Goal: Task Accomplishment & Management: Manage account settings

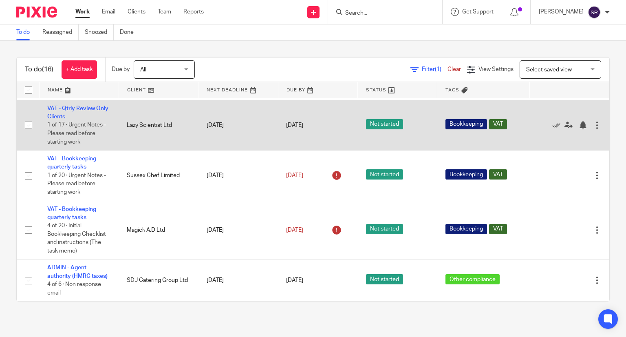
scroll to position [612, 0]
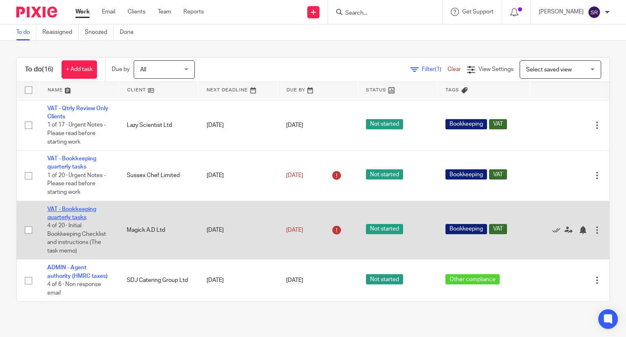
click at [80, 220] on link "VAT - Bookkeeping quarterly tasks" at bounding box center [71, 213] width 49 height 14
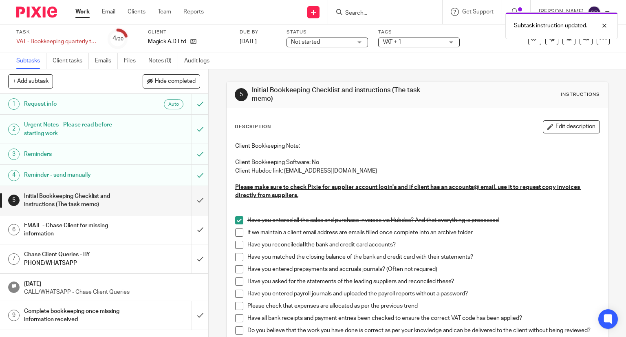
click at [236, 230] on span at bounding box center [239, 232] width 8 height 8
click at [237, 241] on span at bounding box center [239, 245] width 8 height 8
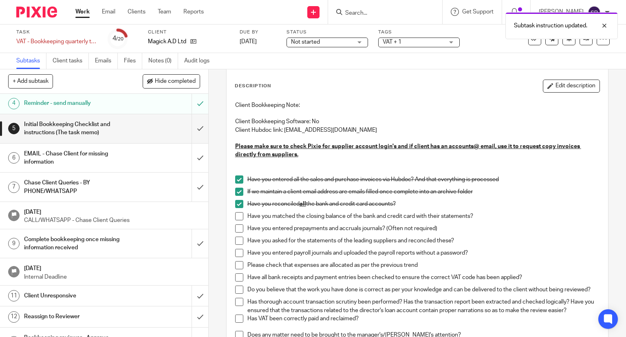
scroll to position [82, 0]
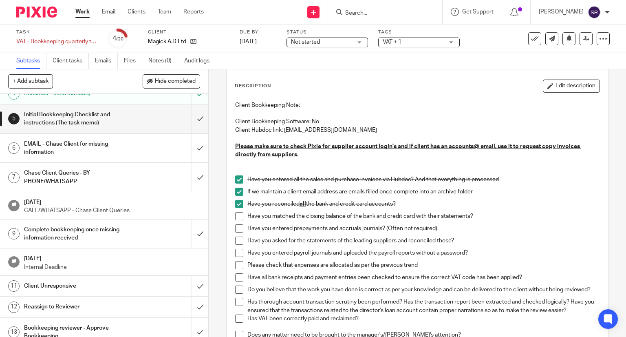
click at [77, 173] on h1 "Chase Client Queries - BY PHONE/WHATSAPP" at bounding box center [77, 177] width 106 height 21
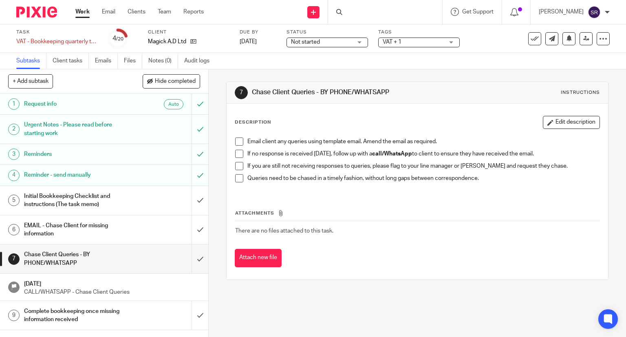
click at [242, 138] on li "Email client any queries using template email. Amend the email as required." at bounding box center [417, 143] width 365 height 12
click at [241, 141] on li "Email client any queries using template email. Amend the email as required." at bounding box center [417, 143] width 365 height 12
click at [84, 234] on h1 "EMAIL - Chase Client for missing information" at bounding box center [77, 229] width 106 height 21
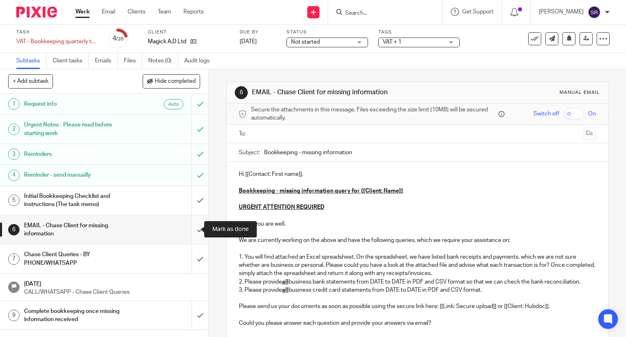
click at [189, 229] on input "submit" at bounding box center [104, 229] width 208 height 29
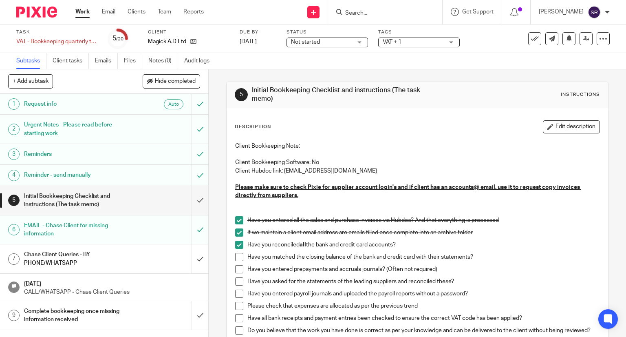
click at [80, 16] on link "Work" at bounding box center [82, 12] width 14 height 8
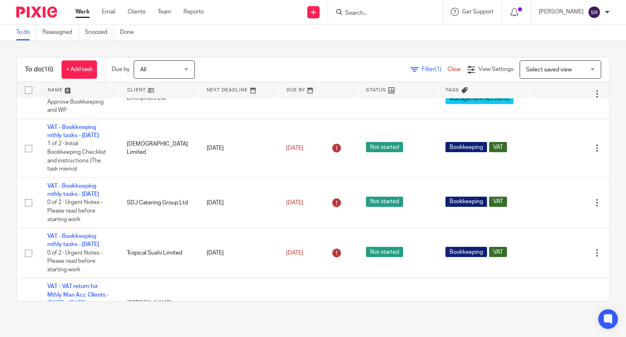
scroll to position [285, 0]
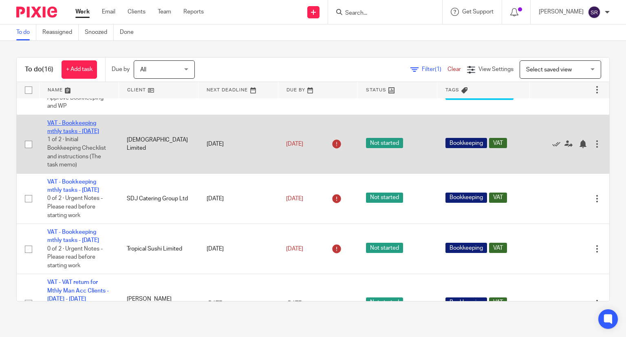
click at [73, 134] on link "VAT - Bookkeeping mthly tasks - [DATE]" at bounding box center [73, 127] width 52 height 14
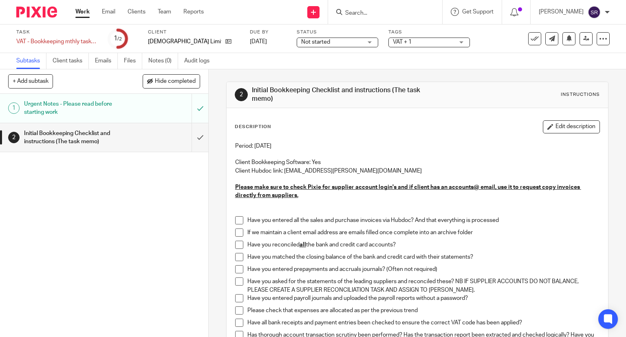
click at [237, 220] on span at bounding box center [239, 220] width 8 height 8
click at [235, 234] on span at bounding box center [239, 232] width 8 height 8
click at [225, 43] on icon at bounding box center [228, 41] width 6 height 6
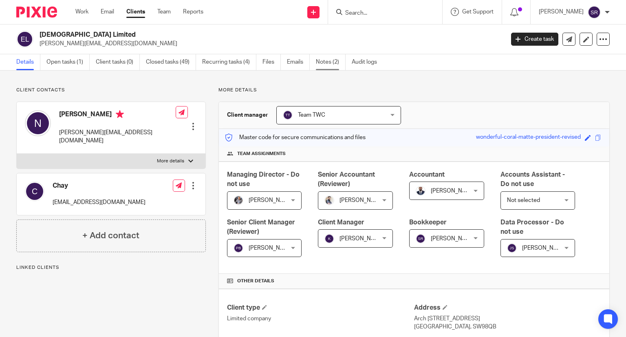
click at [328, 64] on link "Notes (2)" at bounding box center [331, 62] width 30 height 16
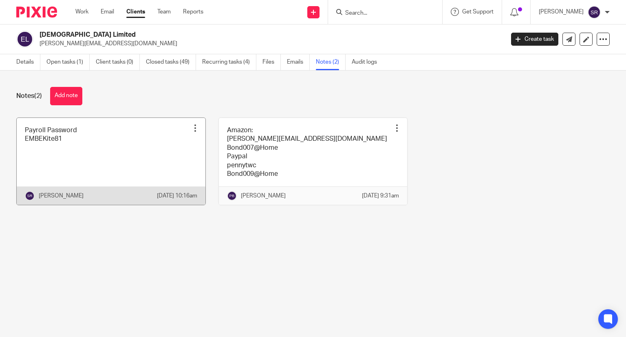
click at [79, 146] on link at bounding box center [111, 161] width 189 height 87
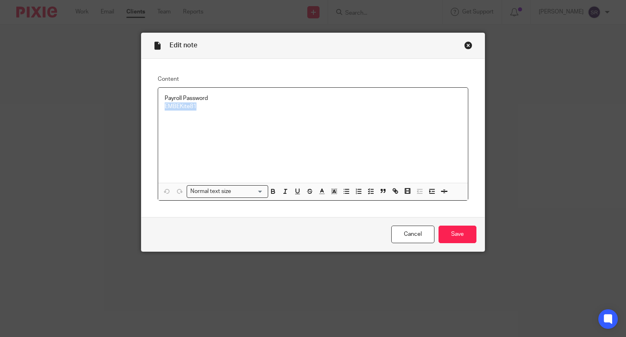
drag, startPoint x: 196, startPoint y: 108, endPoint x: 164, endPoint y: 108, distance: 31.8
click at [160, 108] on div "Payroll Password EMBEKite81" at bounding box center [313, 135] width 310 height 95
copy p "EMBEKite81"
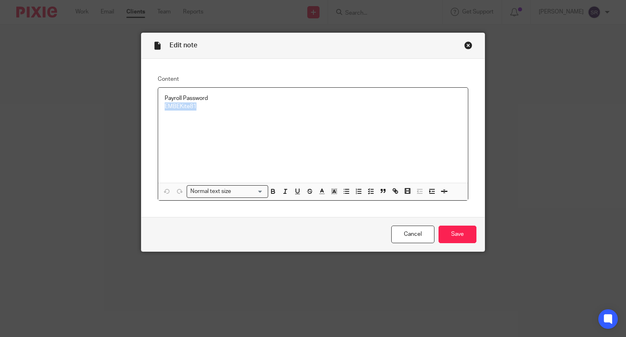
click at [464, 45] on div "Close this dialog window" at bounding box center [468, 45] width 8 height 8
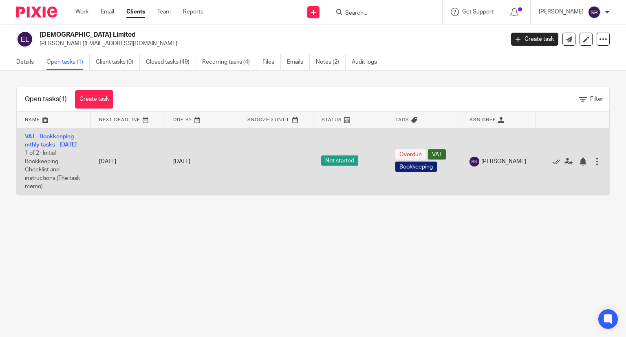
click at [49, 139] on link "VAT - Bookkeeping mthly tasks - [DATE]" at bounding box center [51, 141] width 52 height 14
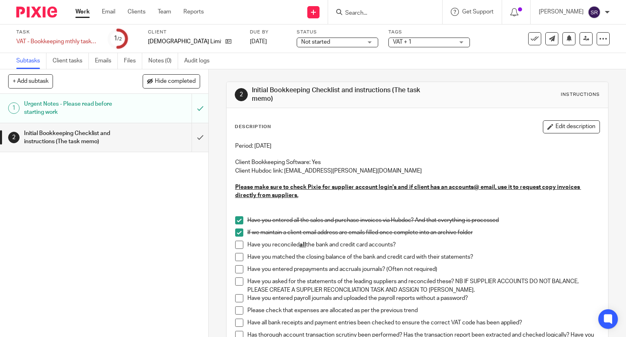
click at [235, 243] on span at bounding box center [239, 245] width 8 height 8
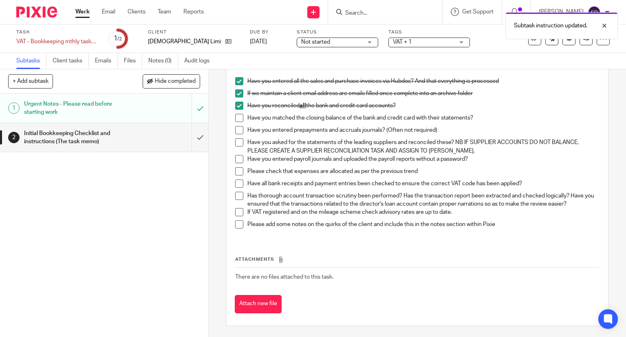
scroll to position [139, 0]
click at [236, 119] on span at bounding box center [239, 117] width 8 height 8
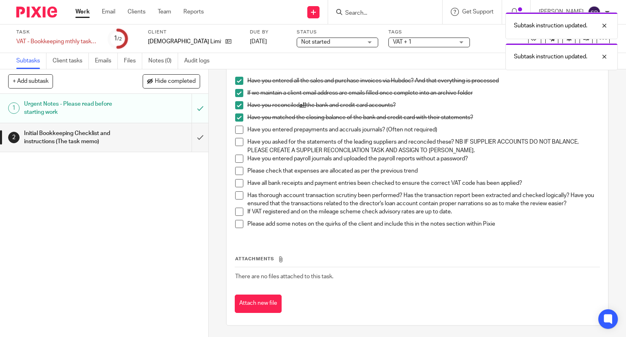
click at [236, 128] on span at bounding box center [239, 130] width 8 height 8
click at [236, 142] on span at bounding box center [239, 142] width 8 height 8
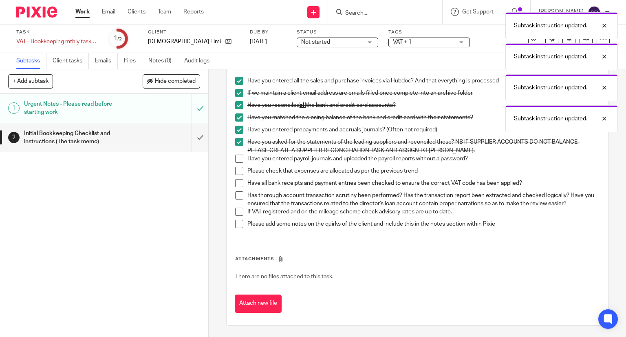
click at [236, 157] on span at bounding box center [239, 159] width 8 height 8
click at [236, 171] on span at bounding box center [239, 171] width 8 height 8
click at [235, 182] on span at bounding box center [239, 183] width 8 height 8
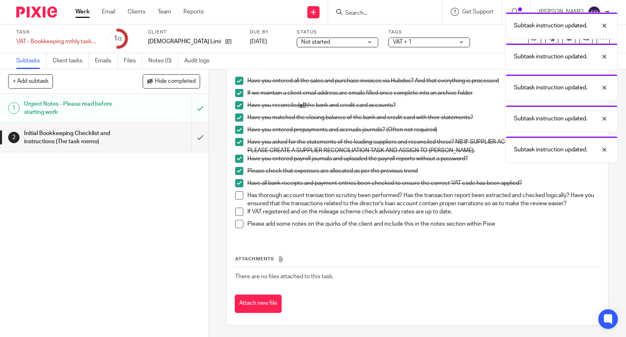
click at [235, 193] on span at bounding box center [239, 195] width 8 height 8
click at [235, 209] on span at bounding box center [239, 212] width 8 height 8
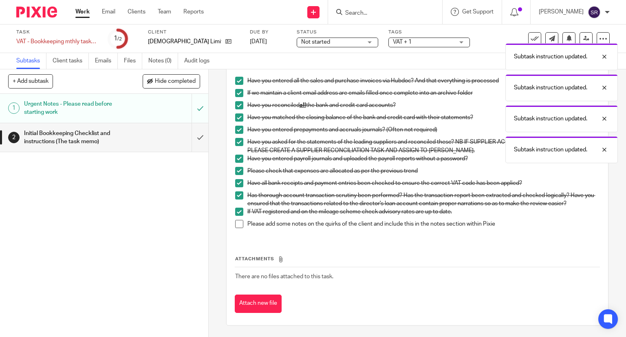
click at [237, 225] on span at bounding box center [239, 224] width 8 height 8
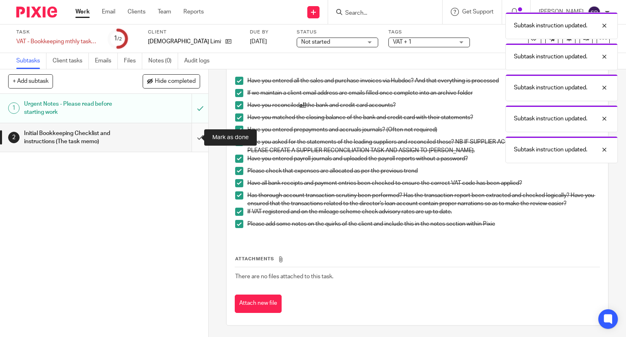
click at [193, 135] on input "submit" at bounding box center [104, 137] width 208 height 29
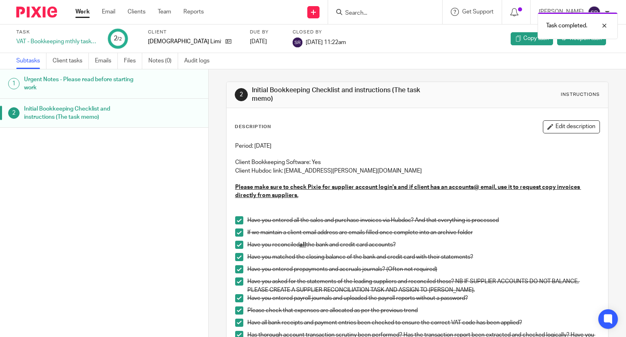
click at [83, 13] on link "Work" at bounding box center [82, 12] width 14 height 8
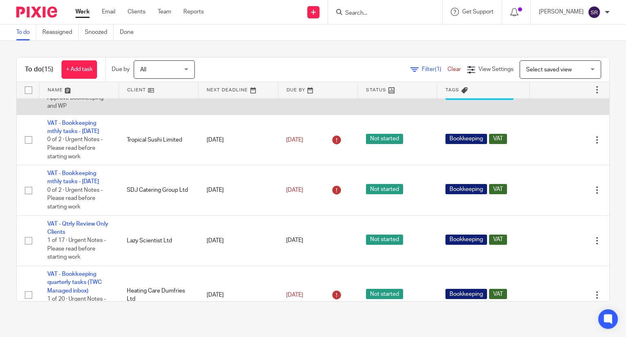
scroll to position [326, 0]
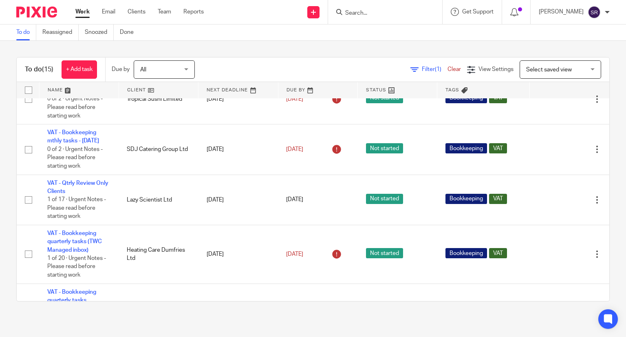
click at [418, 12] on input "Search" at bounding box center [380, 13] width 73 height 7
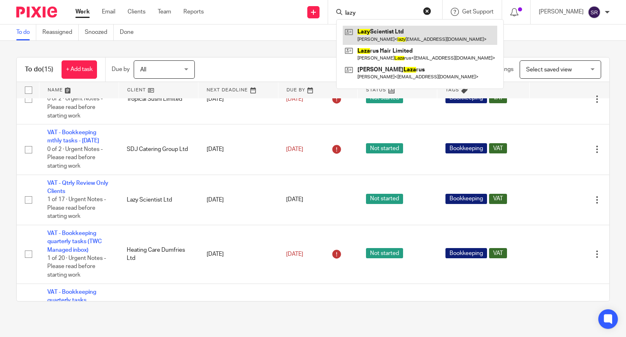
type input "lazy"
click at [419, 32] on link at bounding box center [420, 35] width 155 height 19
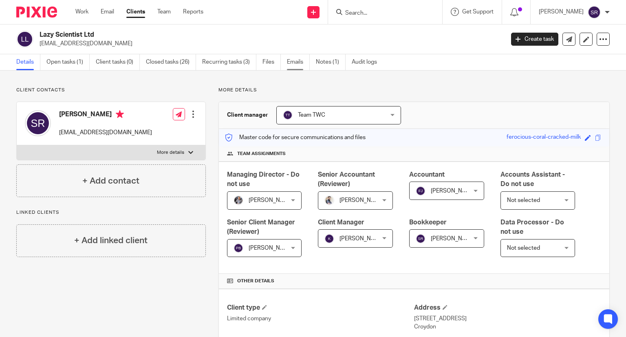
click at [296, 62] on link "Emails" at bounding box center [298, 62] width 23 height 16
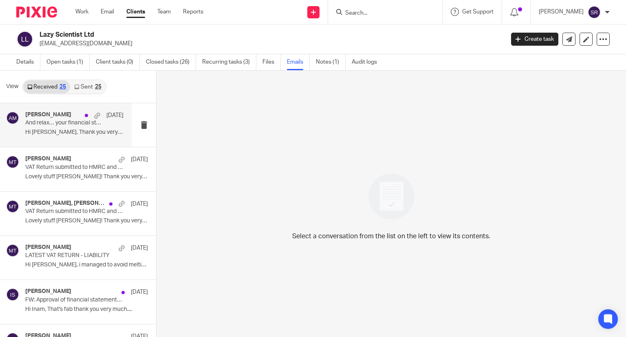
click at [69, 129] on p "Hi [PERSON_NAME], Thank you very much for this and..." at bounding box center [74, 132] width 98 height 7
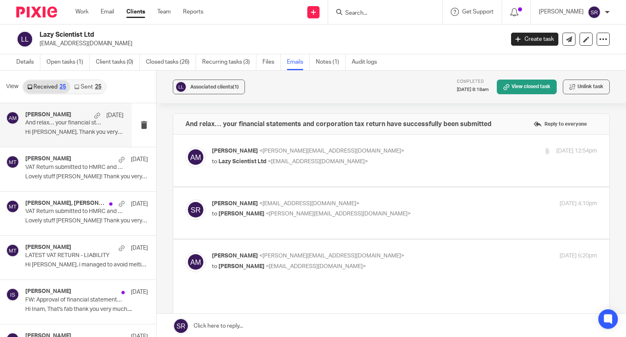
click at [233, 154] on p "[PERSON_NAME] <[PERSON_NAME][EMAIL_ADDRESS][DOMAIN_NAME]>" at bounding box center [340, 151] width 257 height 9
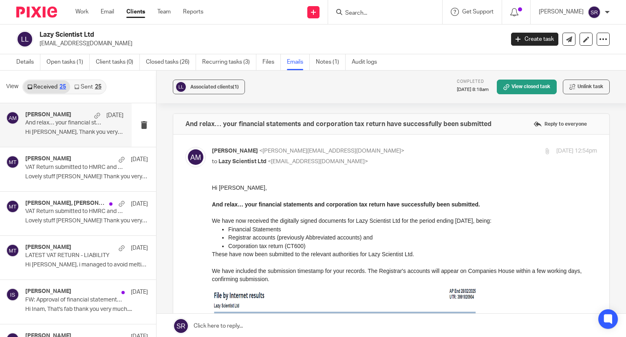
click at [233, 154] on p "[PERSON_NAME] <[PERSON_NAME][EMAIL_ADDRESS][DOMAIN_NAME]>" at bounding box center [340, 151] width 257 height 9
checkbox input "false"
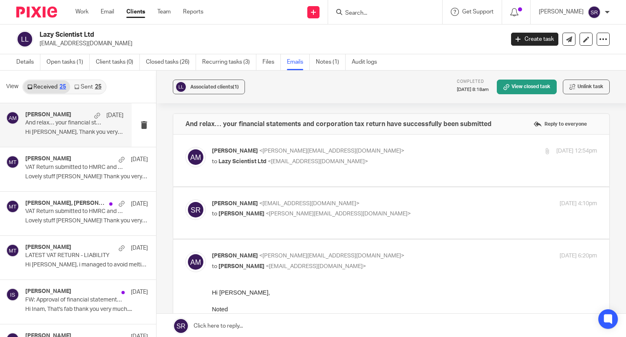
click at [234, 201] on span "[PERSON_NAME]" at bounding box center [235, 204] width 46 height 6
checkbox input "true"
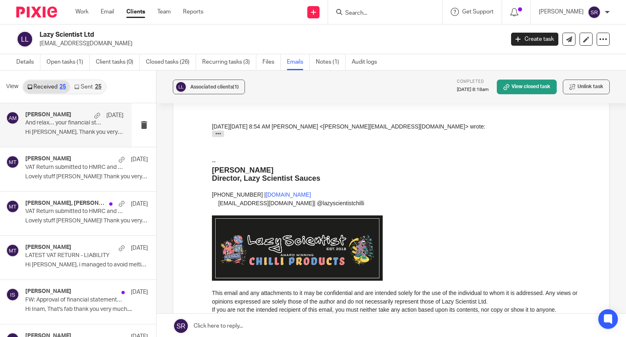
scroll to position [938, 0]
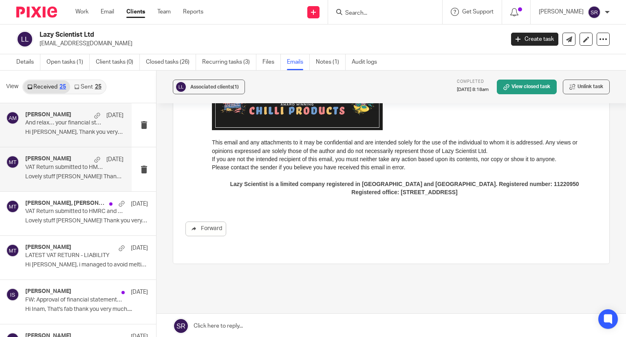
click at [64, 155] on div "Matt Tucker 4 Jul" at bounding box center [74, 159] width 98 height 8
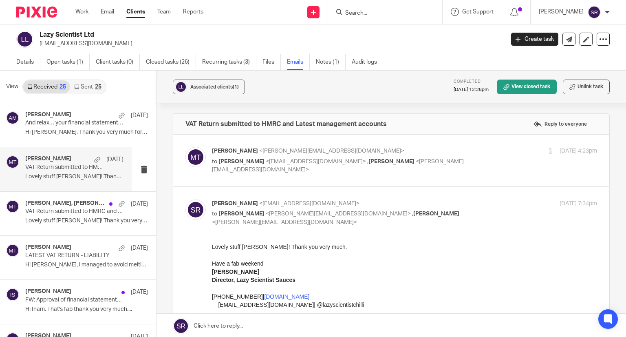
scroll to position [0, 0]
click at [231, 155] on div "Matt Tucker <matt@togetherwecount.co.uk> to Stephen Rushton <lazyscientistltd@g…" at bounding box center [340, 160] width 257 height 27
checkbox input "true"
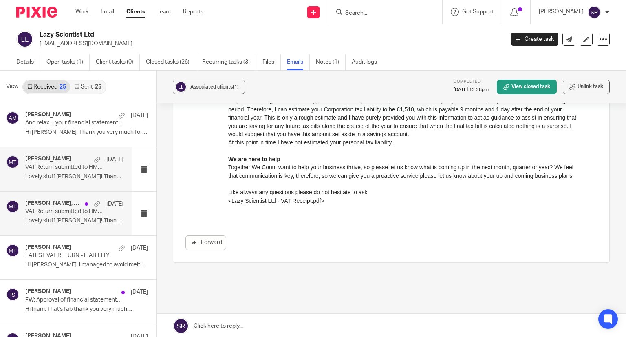
scroll to position [856, 0]
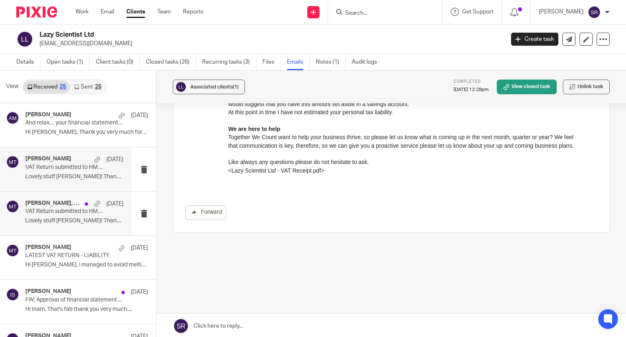
click at [58, 204] on h4 "Stephen Rushton, Matt Tucker" at bounding box center [52, 203] width 55 height 7
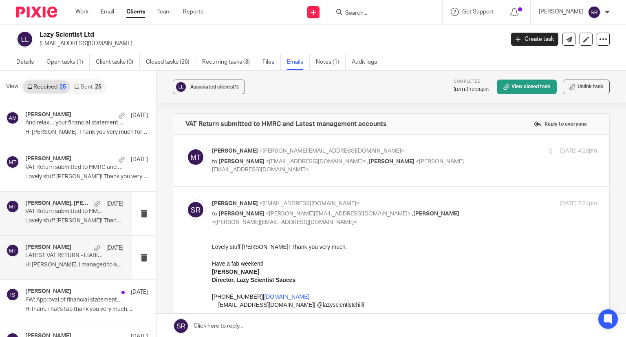
scroll to position [0, 0]
click at [52, 248] on h4 "Matt Tucker" at bounding box center [48, 247] width 46 height 7
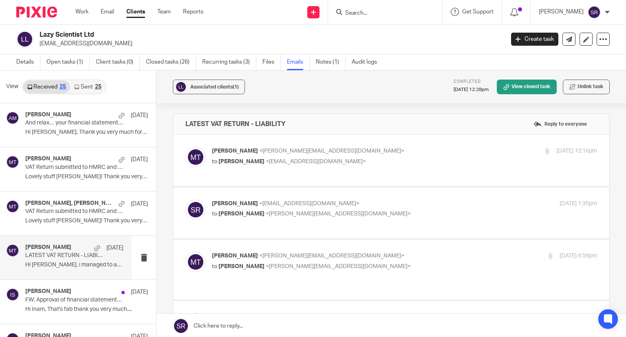
click at [231, 159] on span "Stephen Rushton" at bounding box center [242, 162] width 46 height 6
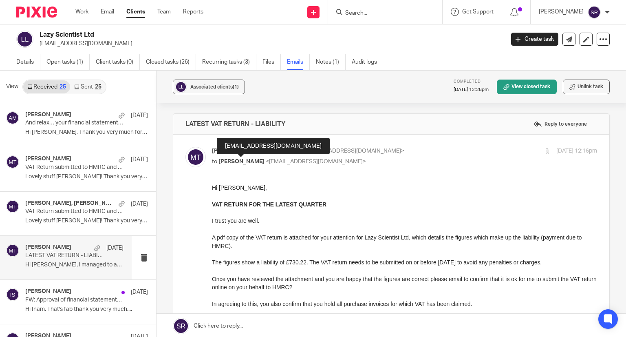
click at [231, 159] on span "Stephen Rushton" at bounding box center [242, 162] width 46 height 6
checkbox input "false"
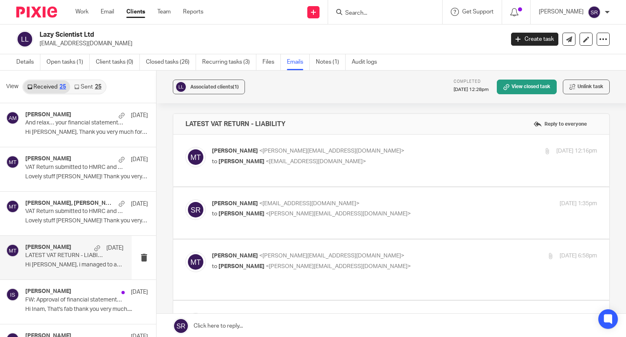
click at [223, 201] on div "Stephen Rushton <lazyscientistltd@gmail.com> to Matt Tucker <matt@togetherwecou…" at bounding box center [340, 208] width 257 height 19
checkbox input "true"
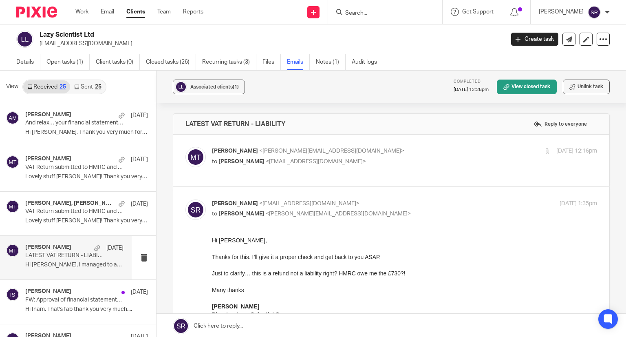
click at [274, 155] on div "Matt Tucker <matt@togetherwecount.co.uk> to Stephen Rushton <lazyscientistltd@g…" at bounding box center [340, 156] width 257 height 19
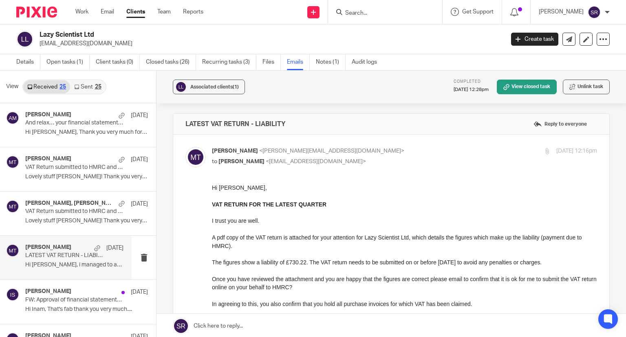
click at [274, 155] on div "Matt Tucker <matt@togetherwecount.co.uk> to Stephen Rushton <lazyscientistltd@g…" at bounding box center [340, 156] width 257 height 19
checkbox input "false"
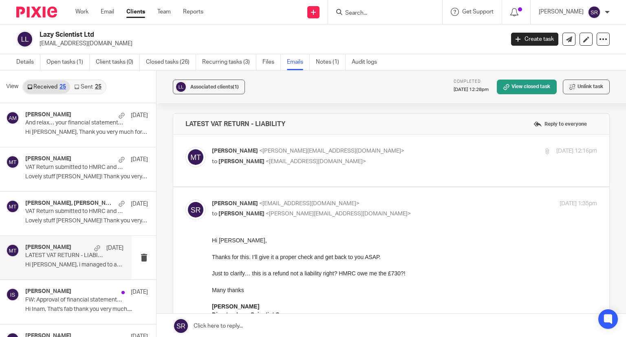
click at [244, 211] on span "Matt Tucker" at bounding box center [242, 214] width 46 height 6
checkbox input "false"
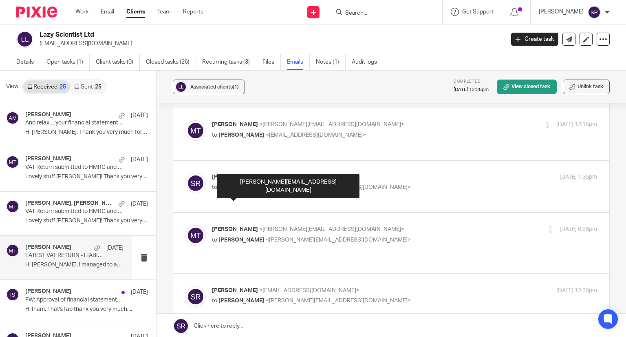
scroll to position [41, 0]
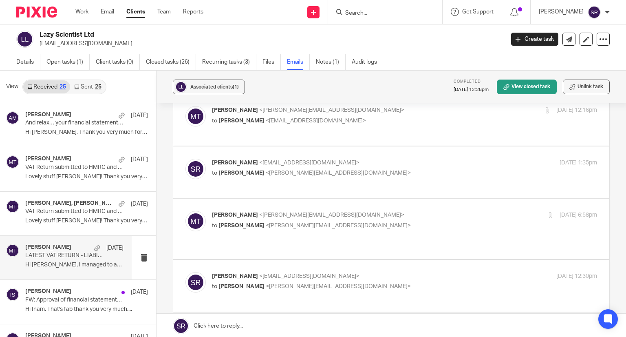
click at [259, 214] on span "<matt@togetherwecount.co.uk>" at bounding box center [331, 215] width 145 height 6
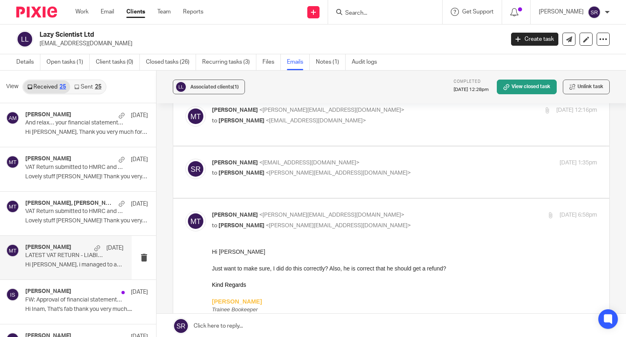
scroll to position [0, 0]
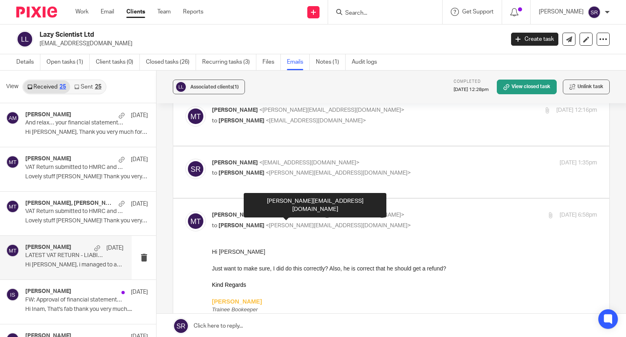
click at [259, 214] on span "<matt@togetherwecount.co.uk>" at bounding box center [331, 215] width 145 height 6
checkbox input "false"
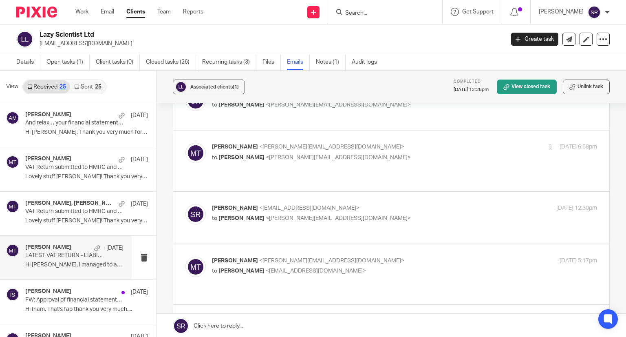
scroll to position [122, 0]
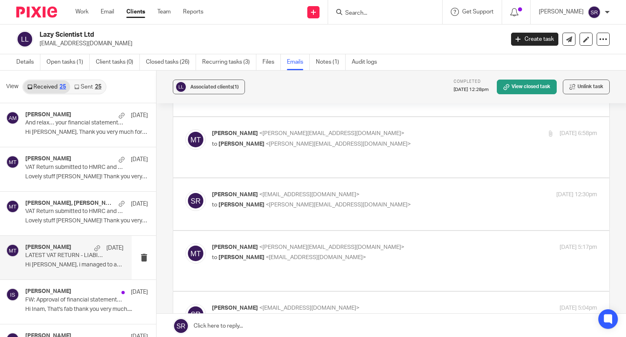
click at [247, 190] on div "Stephen Rushton <lazyscientistltd@gmail.com> to Matt Tucker <matt@togetherwecou…" at bounding box center [340, 199] width 257 height 19
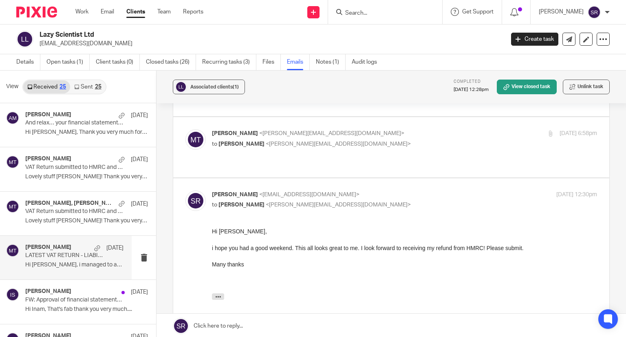
scroll to position [0, 0]
click at [247, 190] on div "Stephen Rushton <lazyscientistltd@gmail.com> to Matt Tucker <matt@togetherwecou…" at bounding box center [340, 199] width 257 height 19
checkbox input "false"
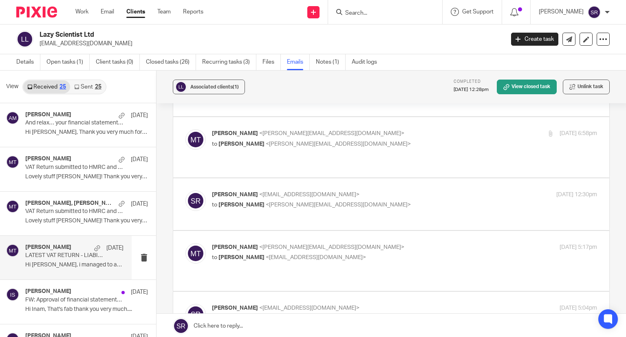
click at [238, 236] on label at bounding box center [391, 261] width 436 height 60
click at [185, 243] on input "checkbox" at bounding box center [185, 243] width 0 height 0
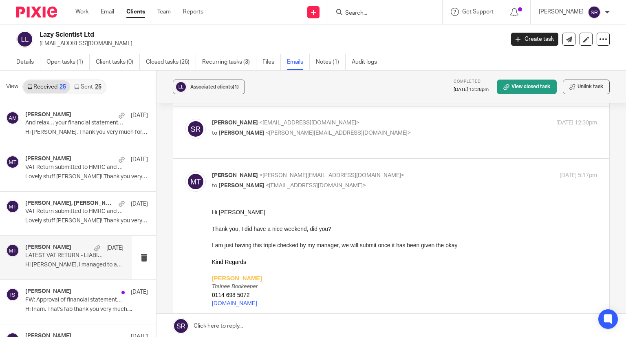
scroll to position [204, 0]
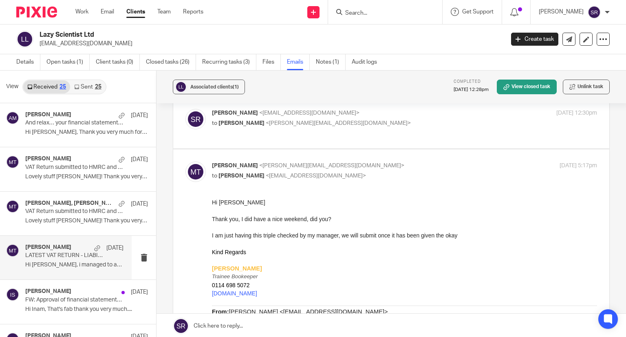
click at [276, 164] on div "Matt Tucker <matt@togetherwecount.co.uk> to Stephen Rushton <lazyscientistltd@g…" at bounding box center [340, 170] width 257 height 19
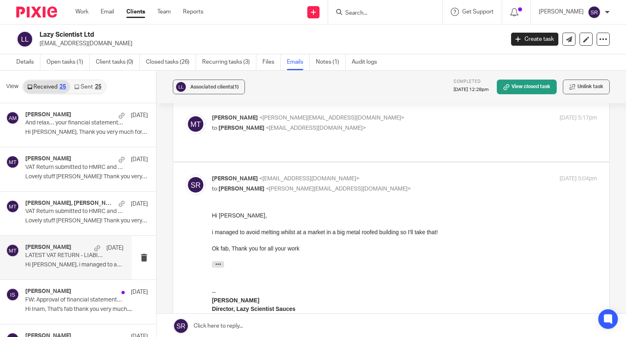
scroll to position [245, 0]
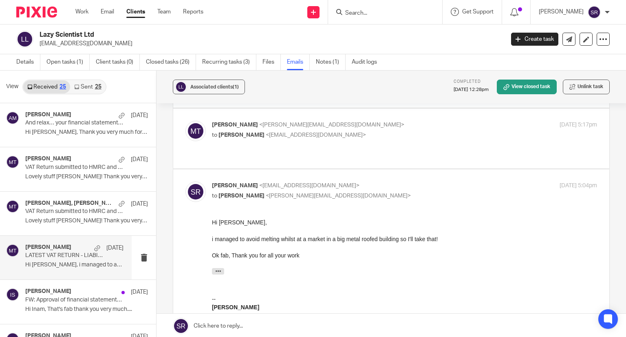
click at [272, 131] on p "to Stephen Rushton <lazyscientistltd@gmail.com>" at bounding box center [340, 135] width 257 height 9
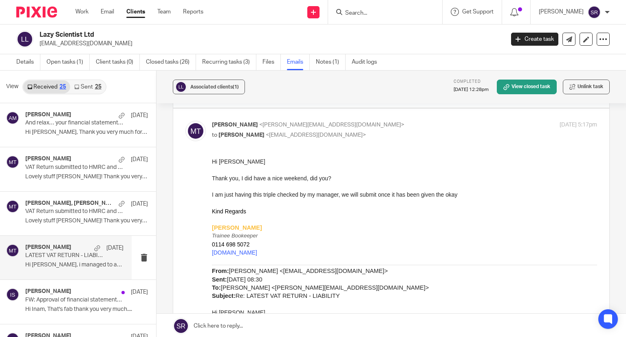
scroll to position [0, 0]
click at [272, 131] on p "to Stephen Rushton <lazyscientistltd@gmail.com>" at bounding box center [340, 135] width 257 height 9
checkbox input "false"
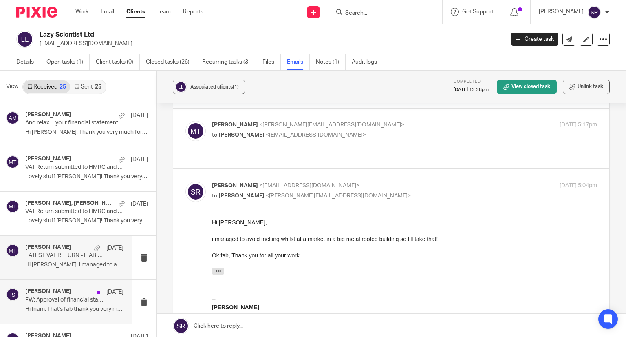
click at [77, 301] on p "FW: Approval of financial statements and corporation tax return" at bounding box center [64, 299] width 79 height 7
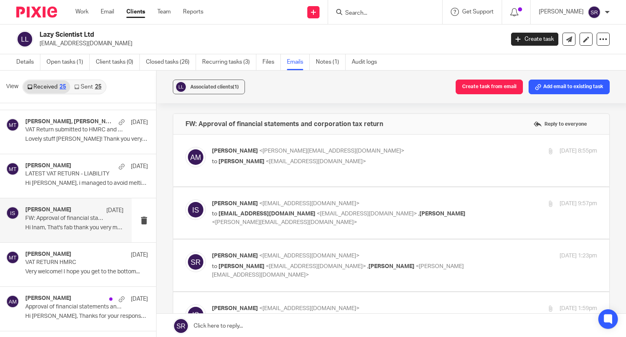
click at [259, 201] on span "<inam@togetherwecount.co.uk>" at bounding box center [309, 204] width 100 height 6
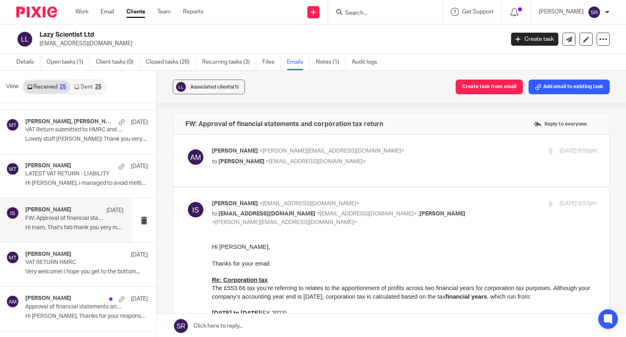
click at [259, 201] on span "<inam@togetherwecount.co.uk>" at bounding box center [309, 204] width 100 height 6
checkbox input "false"
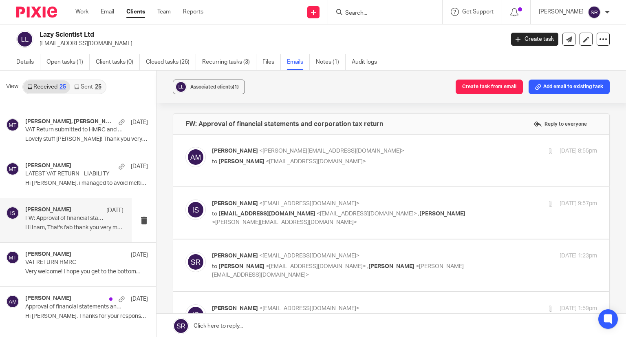
click at [243, 252] on p "Stephen Rushton <lazyscientistltd@gmail.com>" at bounding box center [340, 256] width 257 height 9
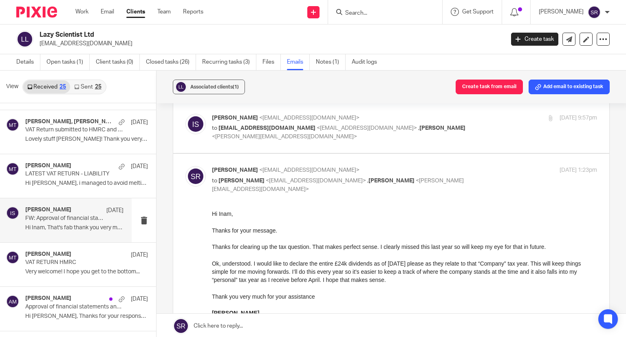
scroll to position [122, 0]
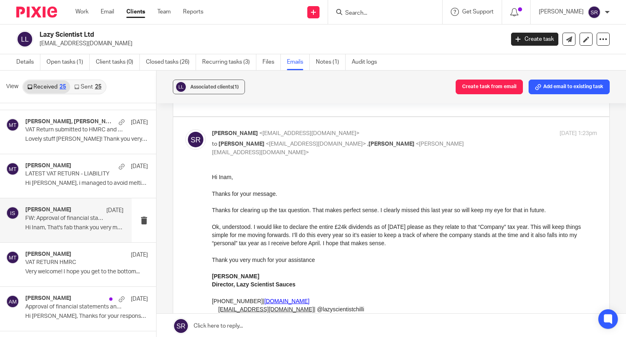
click at [287, 140] on p "to Inam Satti <inam@togetherwecount.co.uk> , Aaron Mcleish <aaron@togetherwecou…" at bounding box center [340, 148] width 257 height 17
checkbox input "false"
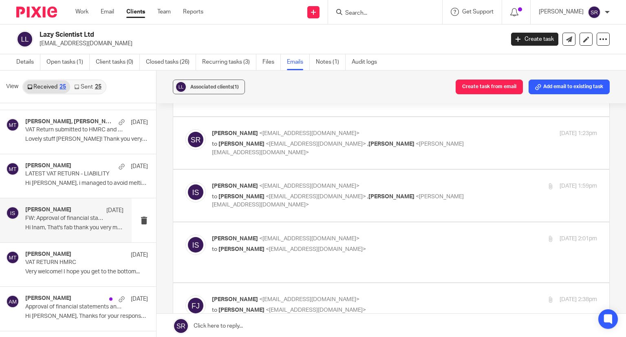
click at [266, 196] on span "<aaron@togetherwecount.co.uk>" at bounding box center [338, 201] width 252 height 14
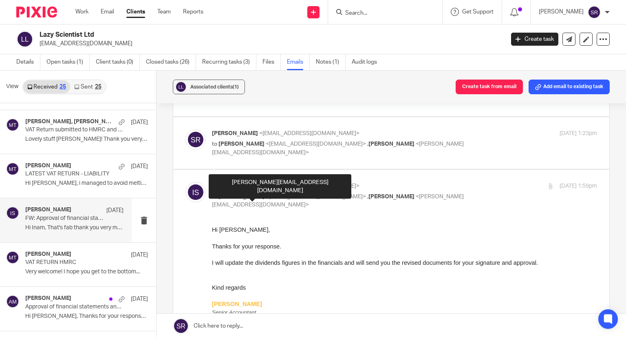
scroll to position [0, 0]
click at [266, 196] on span "<aaron@togetherwecount.co.uk>" at bounding box center [338, 201] width 252 height 14
checkbox input "false"
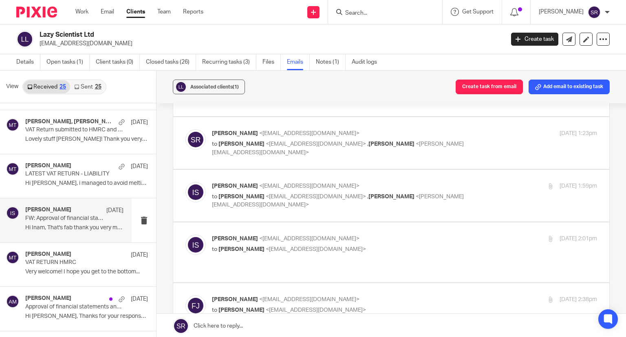
click at [259, 236] on span "<inam@togetherwecount.co.uk>" at bounding box center [309, 239] width 100 height 6
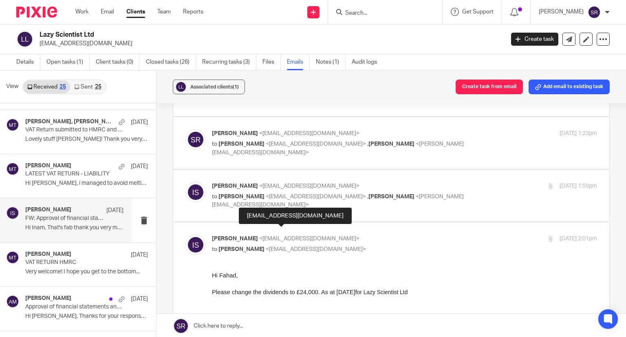
click at [259, 236] on span "<inam@togetherwecount.co.uk>" at bounding box center [309, 239] width 100 height 6
checkbox input "false"
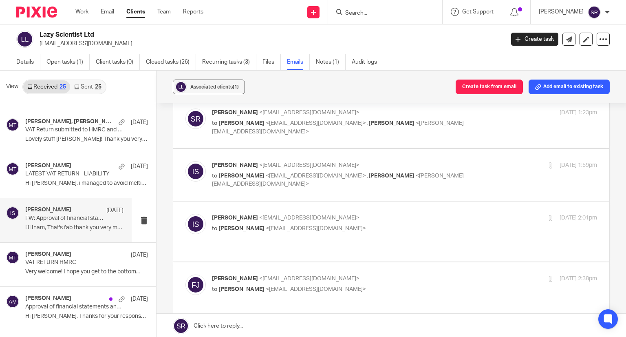
scroll to position [163, 0]
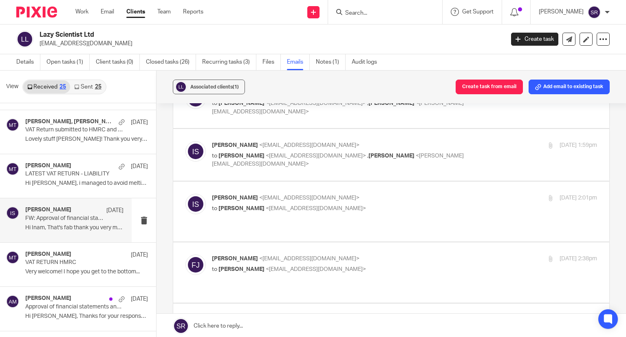
click at [266, 266] on span "<inam@togetherwecount.co.uk>" at bounding box center [316, 269] width 100 height 6
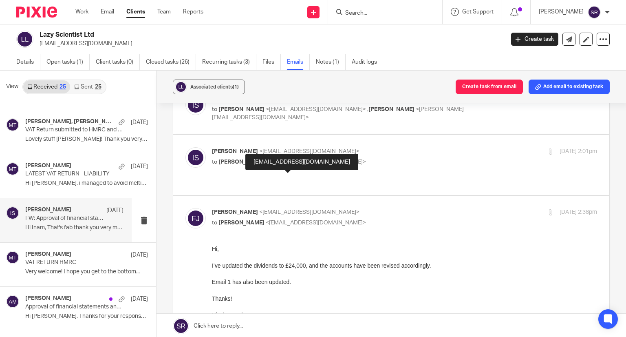
scroll to position [245, 0]
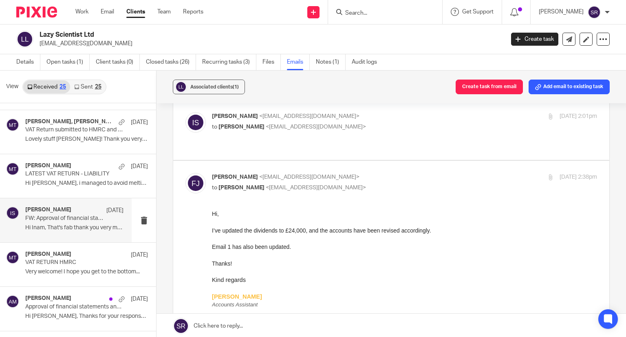
click at [252, 173] on div "Fahad Javed <fahad@togetherwecount.co.uk> to Inam Satti <inam@togetherwecount.c…" at bounding box center [404, 183] width 385 height 20
checkbox input "false"
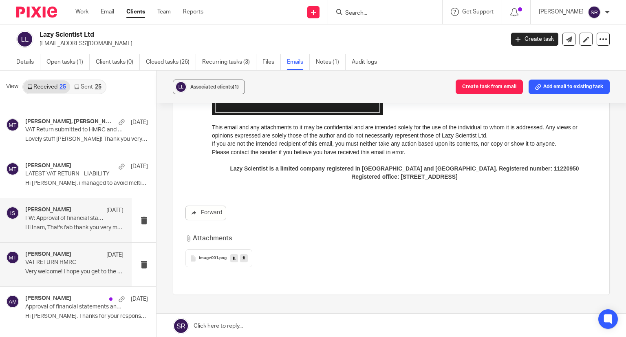
scroll to position [678, 0]
click at [62, 268] on p "Very welcome! I hope you get to the bottom..." at bounding box center [74, 271] width 98 height 7
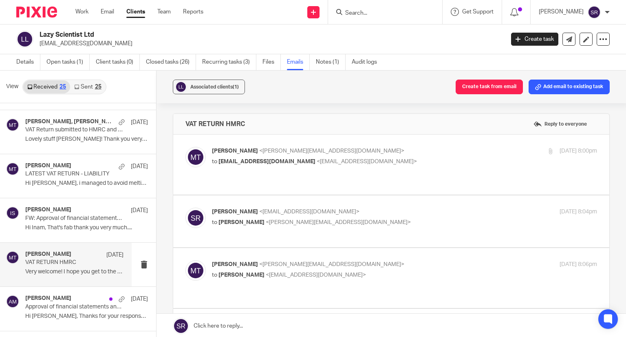
scroll to position [0, 0]
click at [240, 159] on span "lazyscientistltd@gmail.com" at bounding box center [267, 162] width 97 height 6
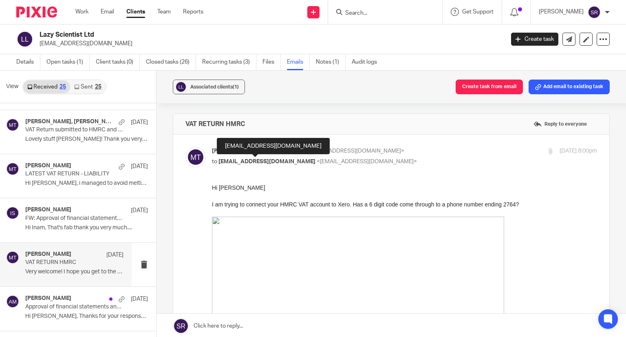
click at [240, 159] on span "lazyscientistltd@gmail.com" at bounding box center [267, 162] width 97 height 6
checkbox input "false"
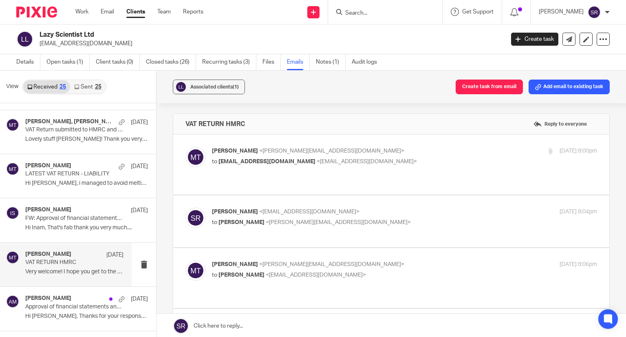
click at [240, 209] on span "Stephen Rushton" at bounding box center [235, 212] width 46 height 6
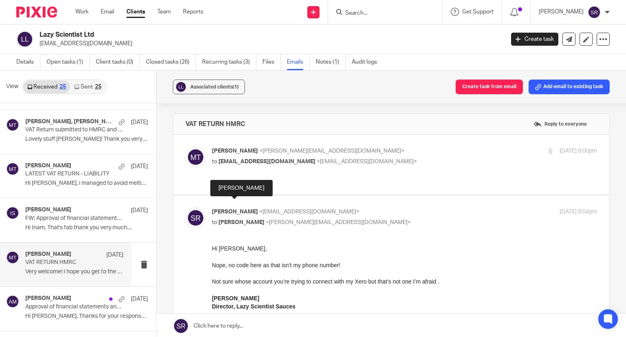
click at [240, 209] on span "Stephen Rushton" at bounding box center [235, 212] width 46 height 6
checkbox input "false"
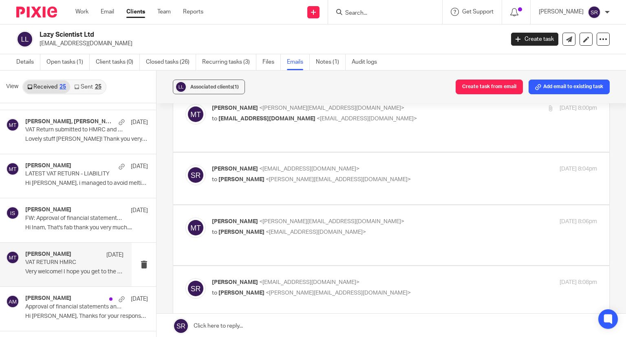
scroll to position [82, 0]
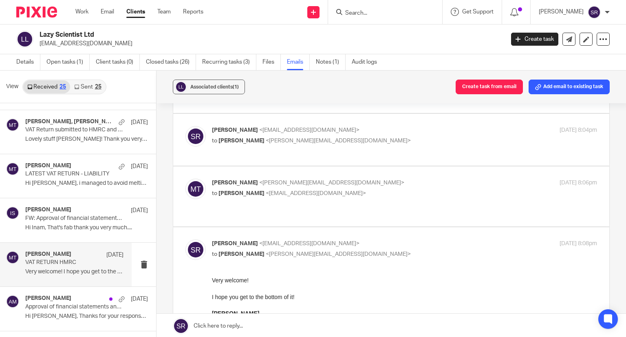
click at [254, 193] on span "Stephen Rushton" at bounding box center [242, 193] width 46 height 6
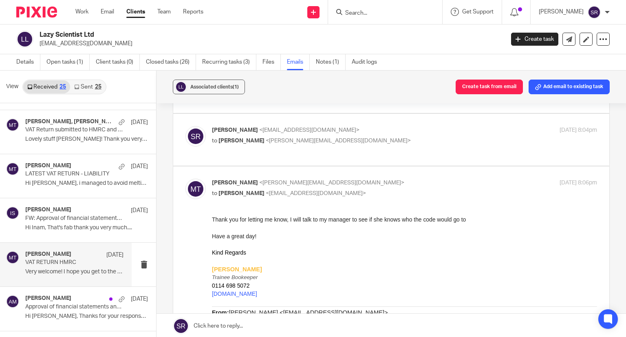
scroll to position [0, 0]
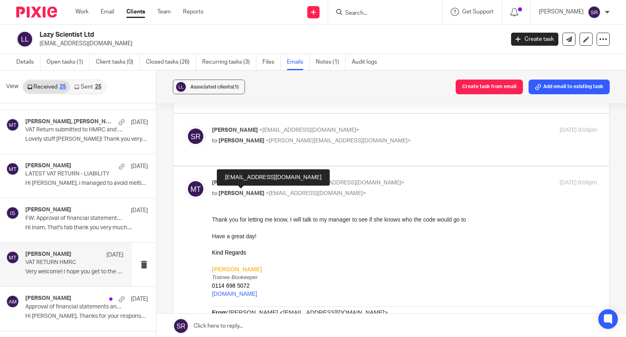
click at [254, 193] on span "Stephen Rushton" at bounding box center [242, 193] width 46 height 6
checkbox input "false"
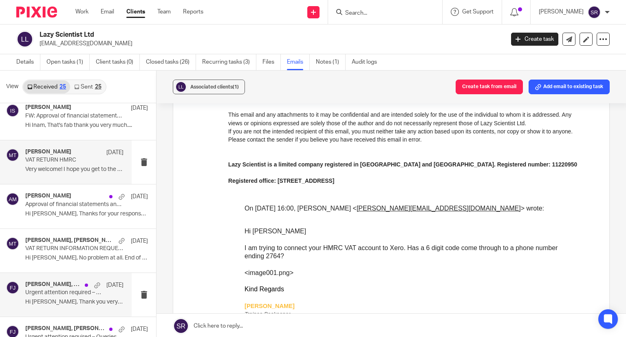
scroll to position [204, 0]
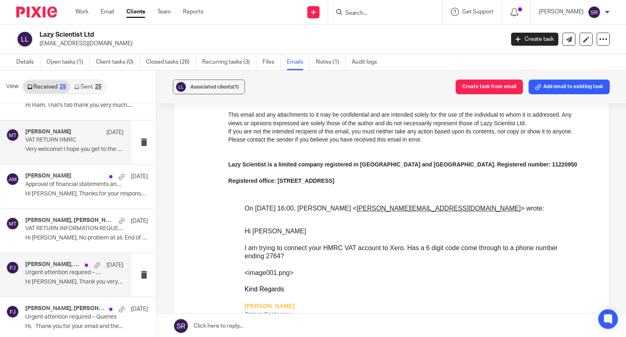
click at [69, 272] on p "Urgent attention required – Queries" at bounding box center [64, 272] width 79 height 7
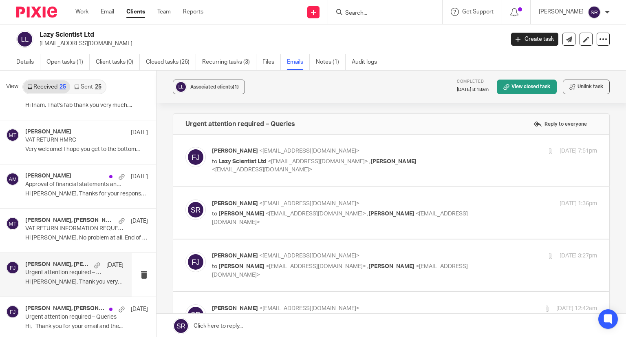
scroll to position [0, 0]
click at [330, 65] on link "Notes (1)" at bounding box center [331, 62] width 30 height 16
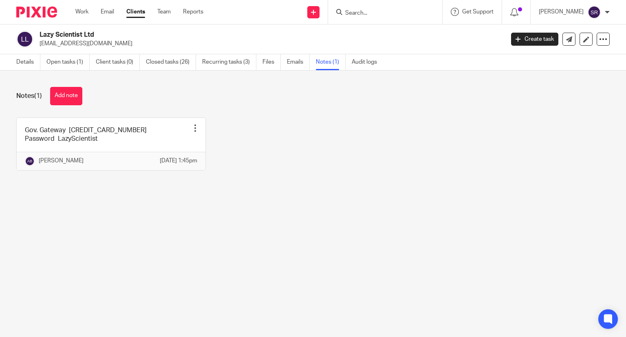
click at [63, 96] on button "Add note" at bounding box center [66, 96] width 32 height 18
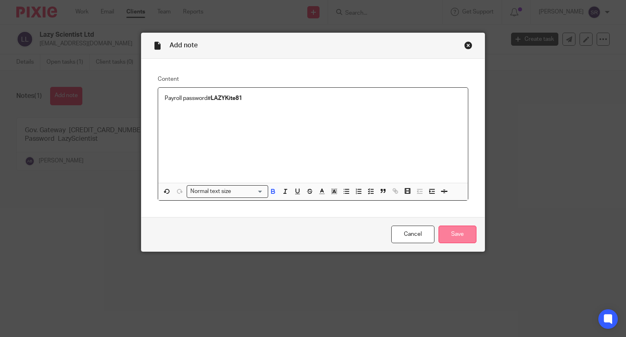
click at [450, 235] on input "Save" at bounding box center [458, 234] width 38 height 18
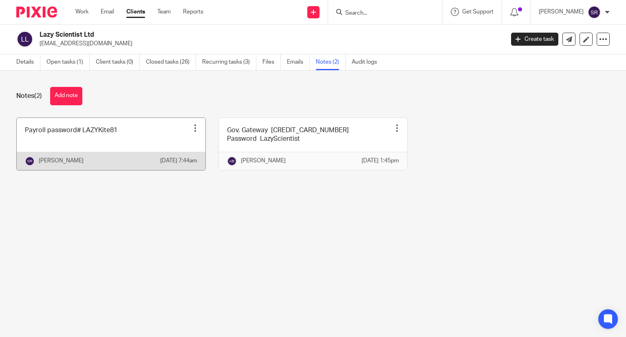
click at [132, 136] on link at bounding box center [111, 144] width 189 height 52
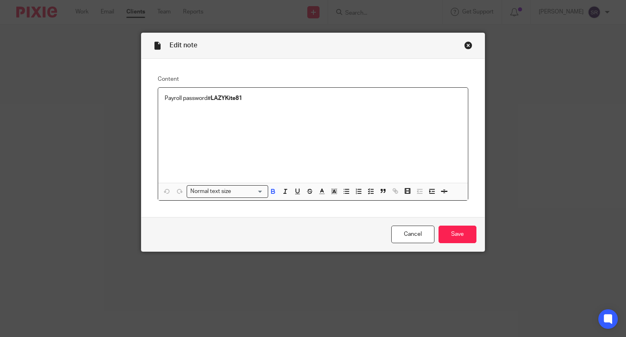
click at [227, 101] on p "Payroll password# LAZYKite81" at bounding box center [313, 98] width 297 height 8
copy strong "LAZYKite81"
click at [449, 233] on input "Save" at bounding box center [458, 234] width 38 height 18
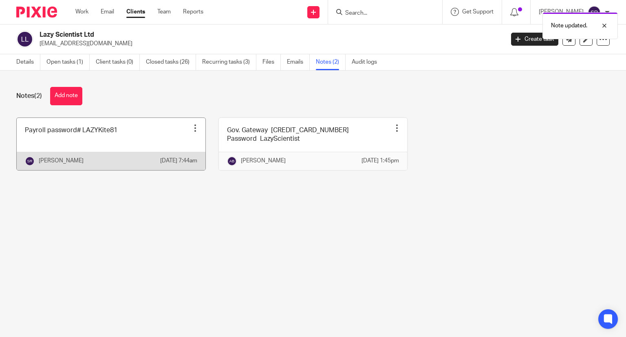
click at [100, 142] on link at bounding box center [111, 144] width 189 height 52
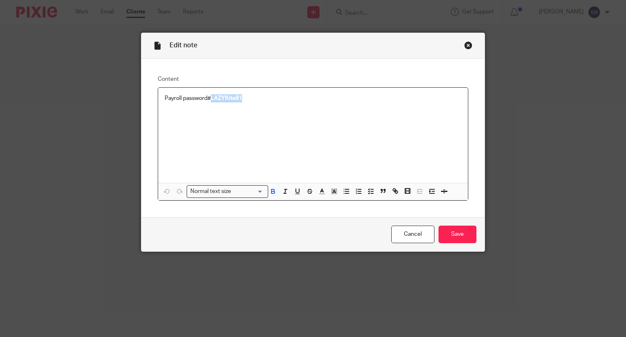
drag, startPoint x: 272, startPoint y: 99, endPoint x: 210, endPoint y: 102, distance: 62.8
click at [210, 102] on p "Payroll password# LAZYKite81" at bounding box center [313, 98] width 297 height 8
copy strong "LAZYKite81"
